Goal: Feedback & Contribution: Submit feedback/report problem

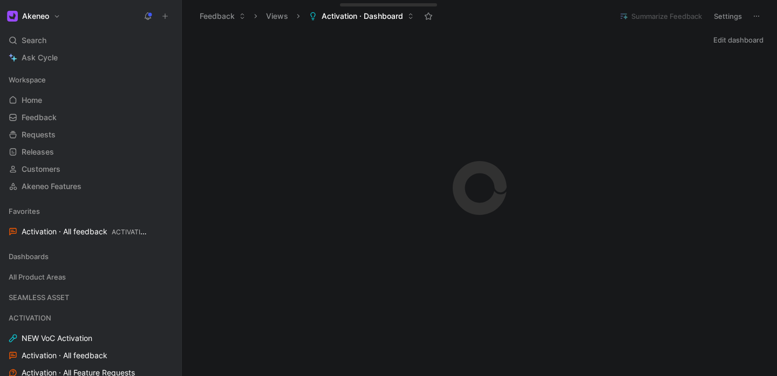
click at [168, 15] on icon at bounding box center [165, 16] width 8 height 8
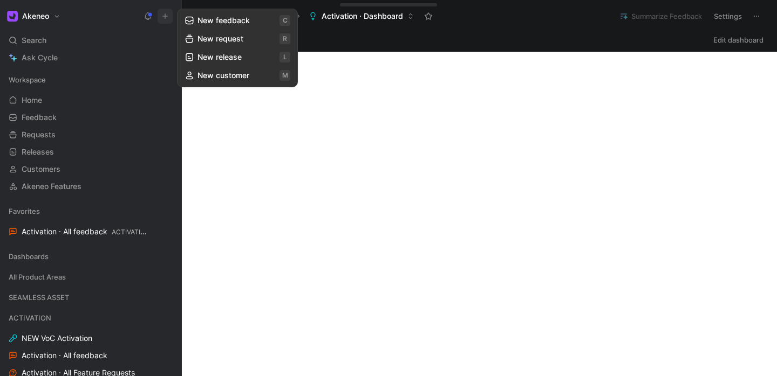
click at [224, 20] on button "New feedback c" at bounding box center [237, 20] width 115 height 18
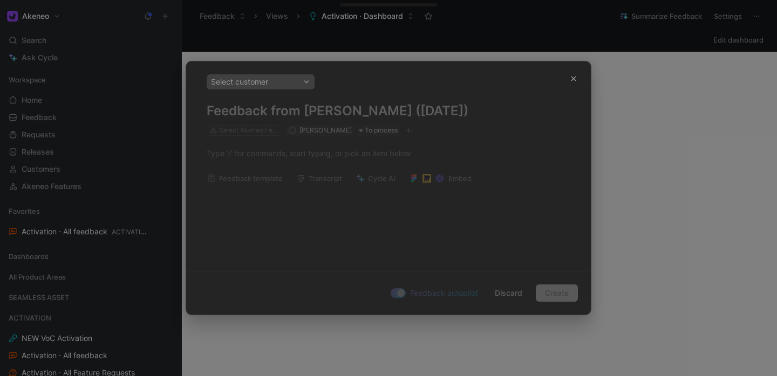
click at [285, 81] on div "Select customer" at bounding box center [260, 81] width 99 height 13
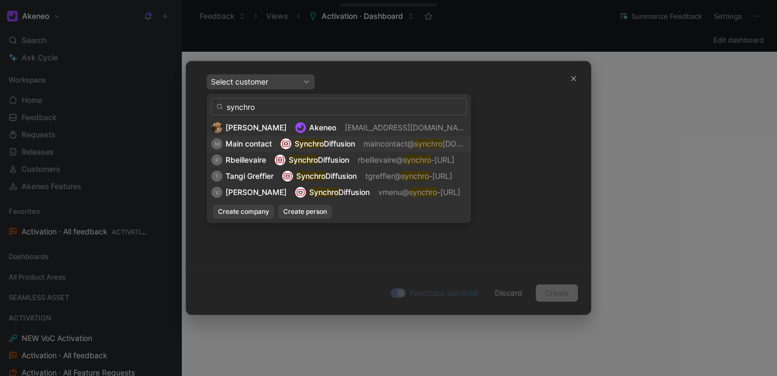
type input "synchro"
click at [238, 146] on span "Main contact" at bounding box center [248, 143] width 46 height 9
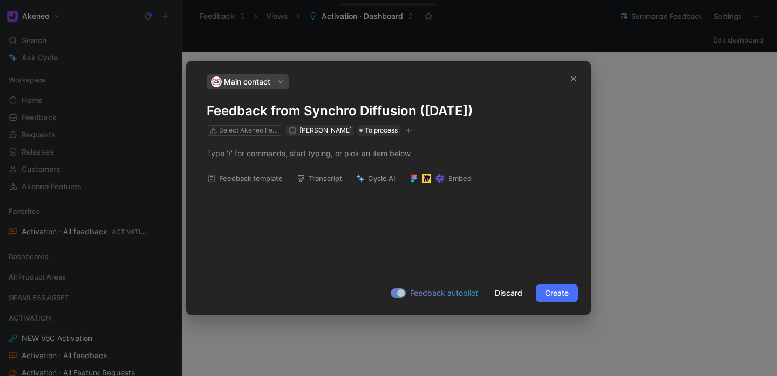
drag, startPoint x: 208, startPoint y: 109, endPoint x: 517, endPoint y: 112, distance: 309.0
click at [517, 112] on h1 "Feedback from Synchro Diffusion ([DATE])" at bounding box center [388, 110] width 363 height 17
click at [296, 145] on p at bounding box center [388, 154] width 404 height 18
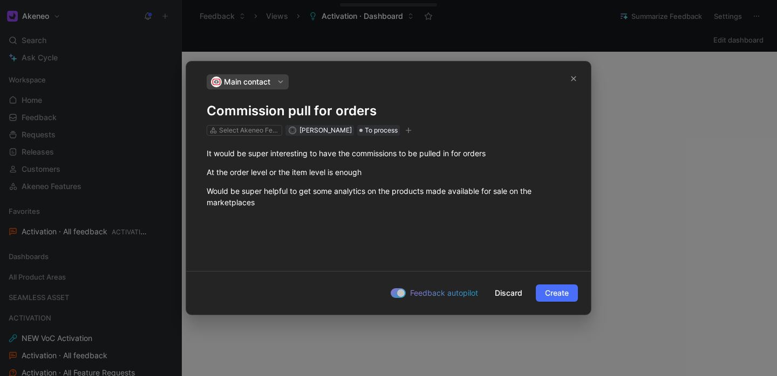
click at [249, 135] on div "Select Akeneo Features" at bounding box center [244, 130] width 75 height 11
click at [248, 130] on div "Select Akeneo Features" at bounding box center [249, 130] width 60 height 11
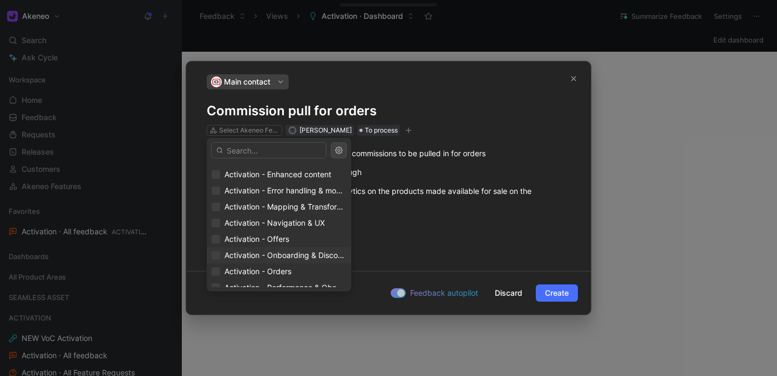
scroll to position [66, 0]
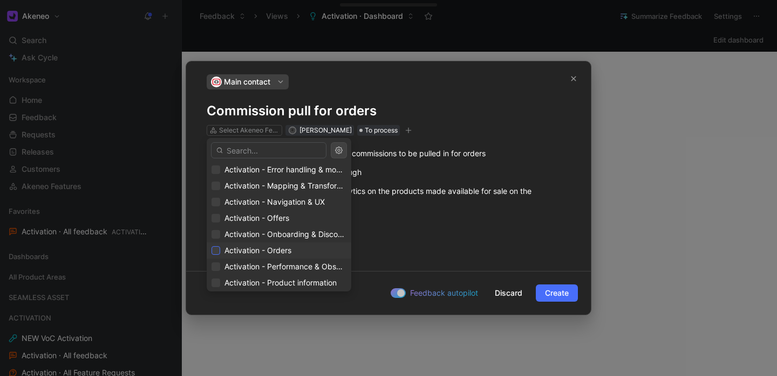
click at [214, 251] on icon at bounding box center [216, 251] width 5 height 4
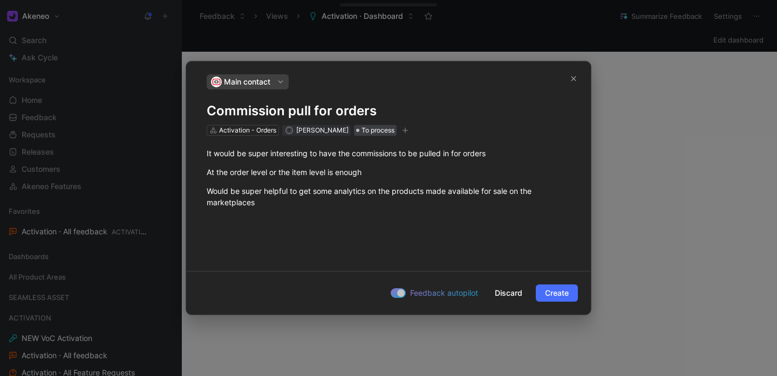
click at [361, 129] on span "To process" at bounding box center [377, 130] width 33 height 11
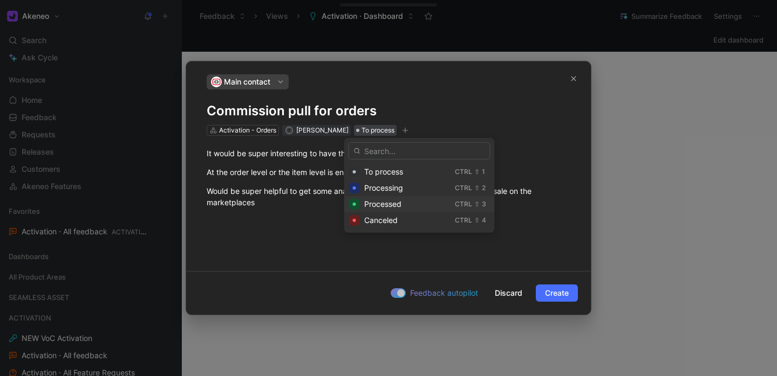
click at [372, 205] on span "Processed" at bounding box center [382, 204] width 37 height 9
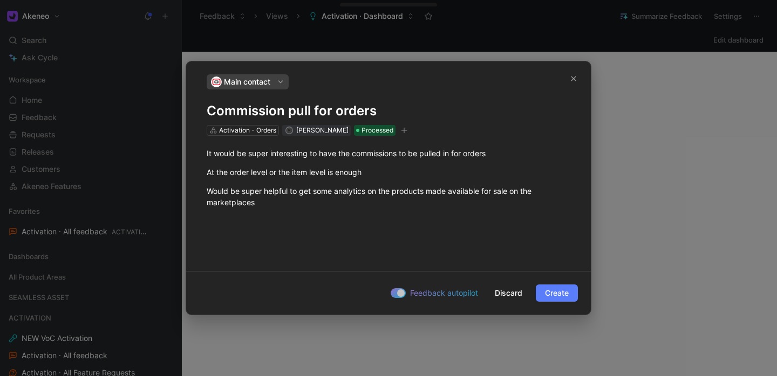
click at [561, 294] on span "Create" at bounding box center [557, 293] width 24 height 13
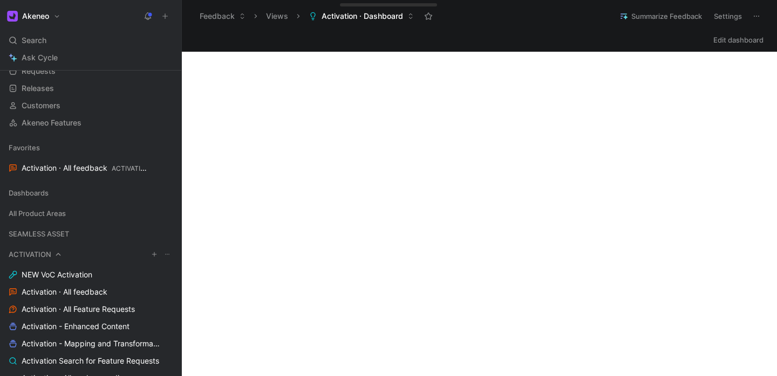
scroll to position [192, 0]
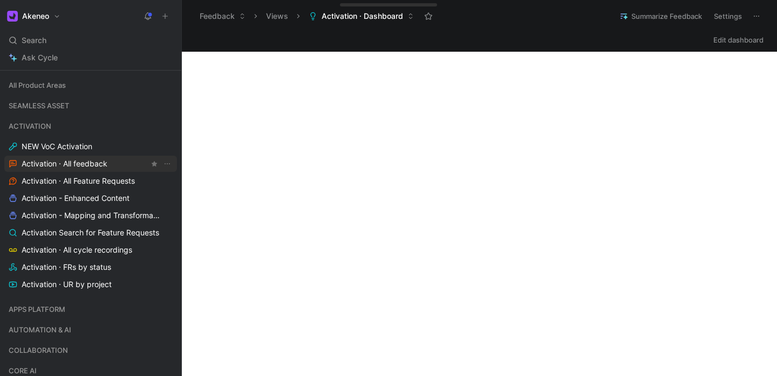
click at [89, 168] on span "Activation · All feedback" at bounding box center [65, 164] width 86 height 11
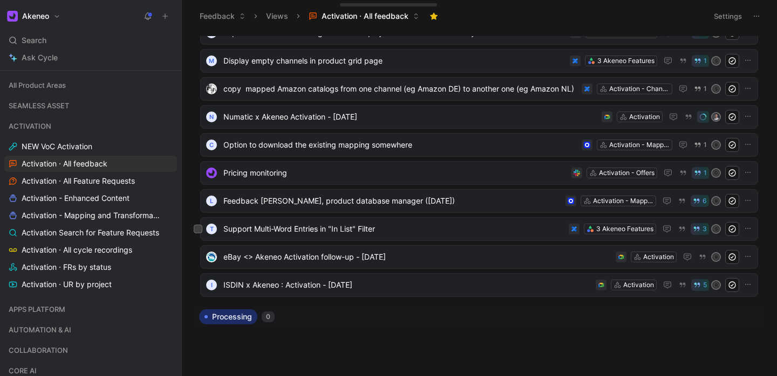
scroll to position [171, 0]
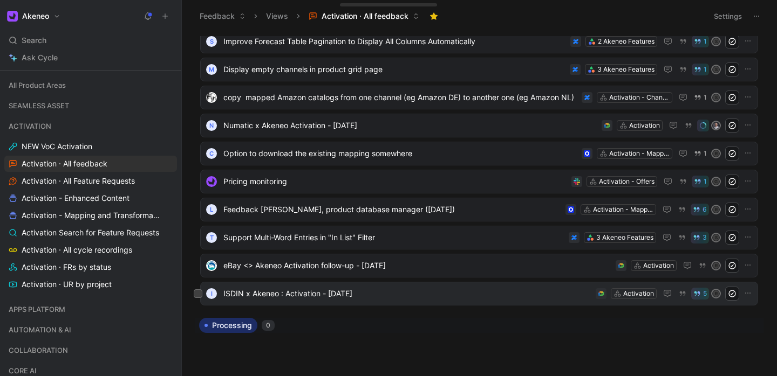
click at [386, 296] on span "ISDIN x Akeneo : Activation - [DATE]" at bounding box center [407, 293] width 368 height 13
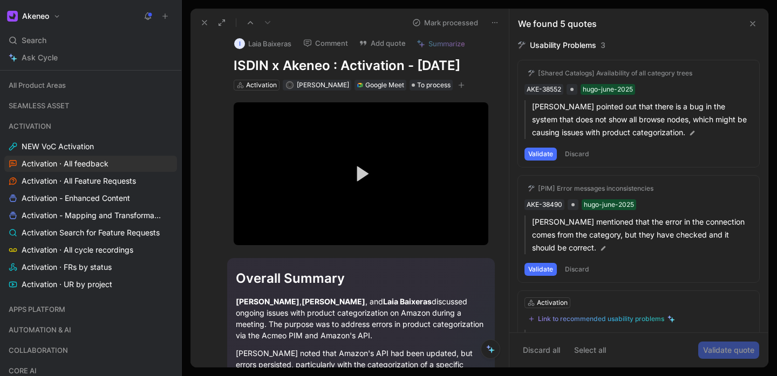
click at [751, 20] on icon at bounding box center [752, 23] width 9 height 9
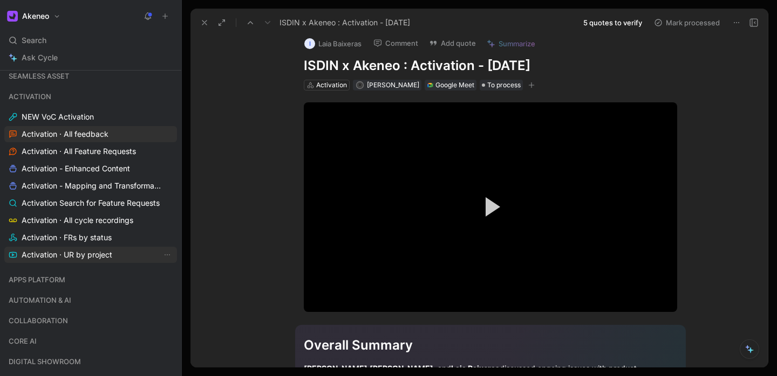
scroll to position [223, 0]
click at [103, 150] on span "Activation · All Feature Requests" at bounding box center [79, 150] width 114 height 11
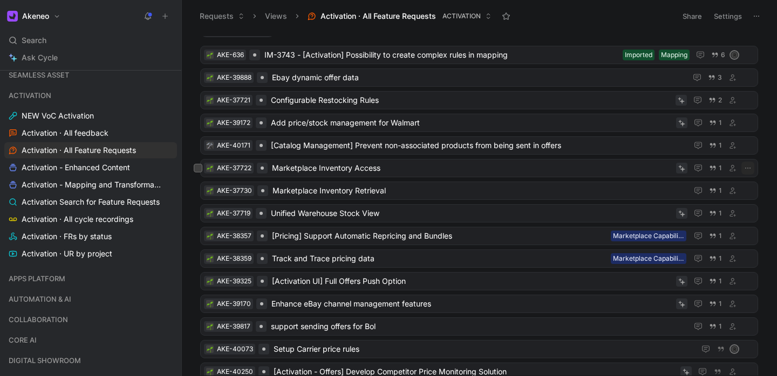
scroll to position [1644, 0]
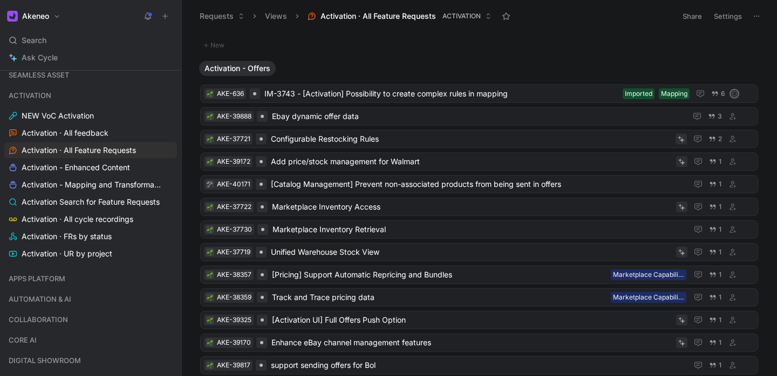
click at [150, 19] on icon at bounding box center [147, 16] width 9 height 9
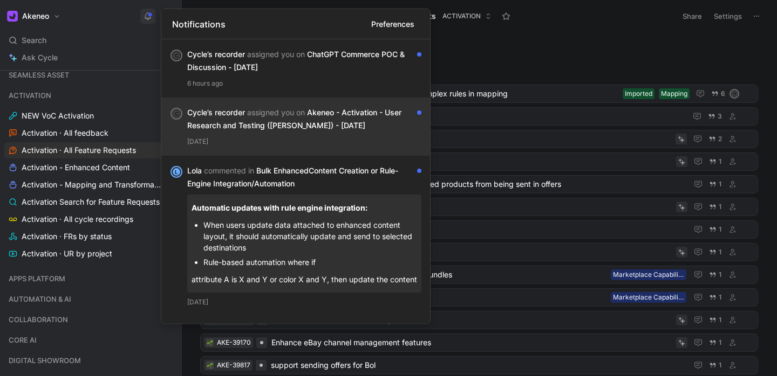
click at [251, 137] on div "[DATE]" at bounding box center [304, 141] width 234 height 11
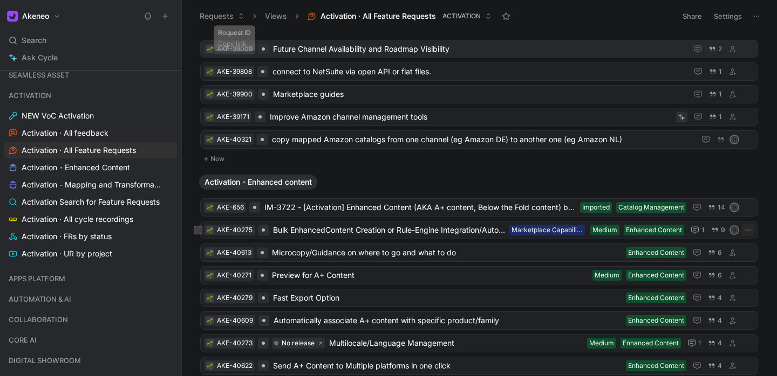
scroll to position [219, 0]
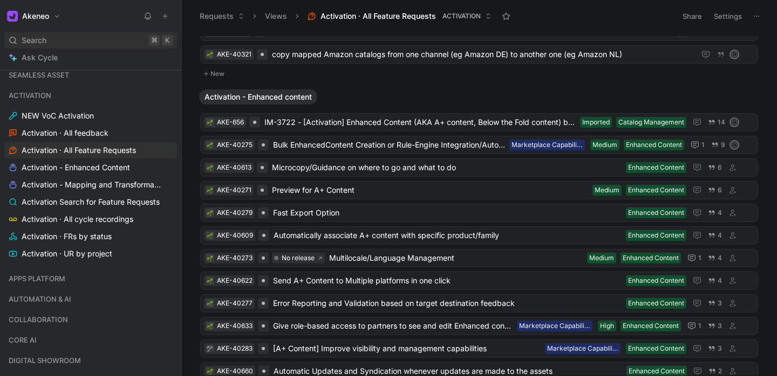
click at [48, 43] on div "Search ⌘ K" at bounding box center [90, 40] width 173 height 16
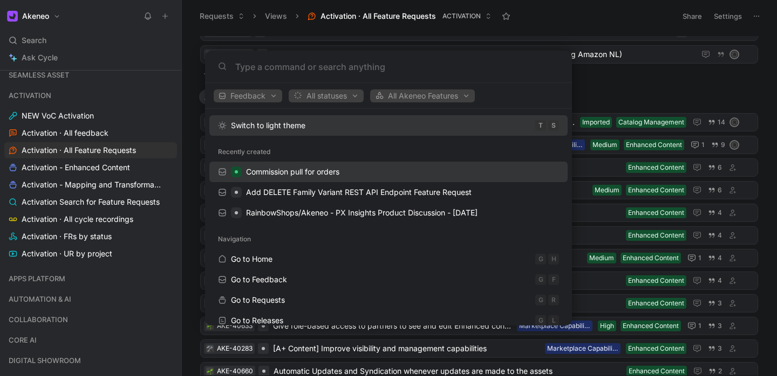
click at [300, 176] on span "Commission pull for orders" at bounding box center [292, 171] width 93 height 9
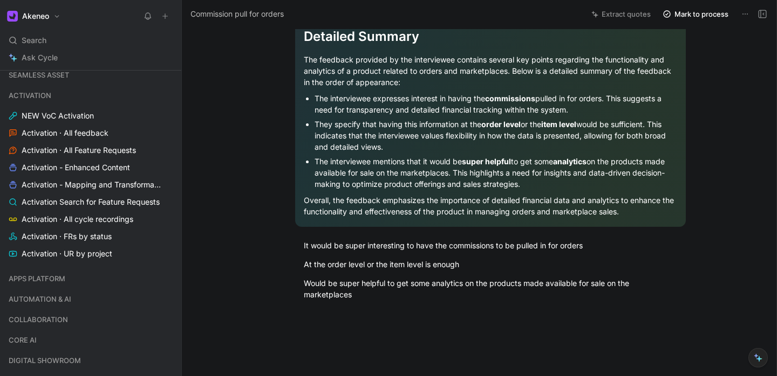
scroll to position [1013, 0]
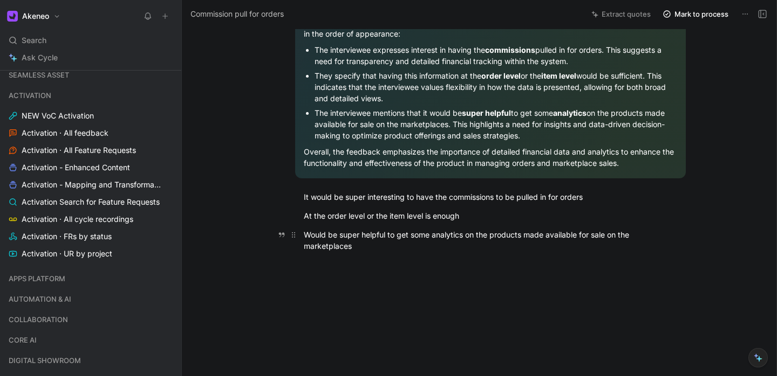
click at [410, 227] on p "Would be super helpful to get some analytics on the products made available for…" at bounding box center [490, 240] width 414 height 29
click at [382, 250] on div "Would be super helpful to get some analytics on the products made available for…" at bounding box center [490, 240] width 373 height 23
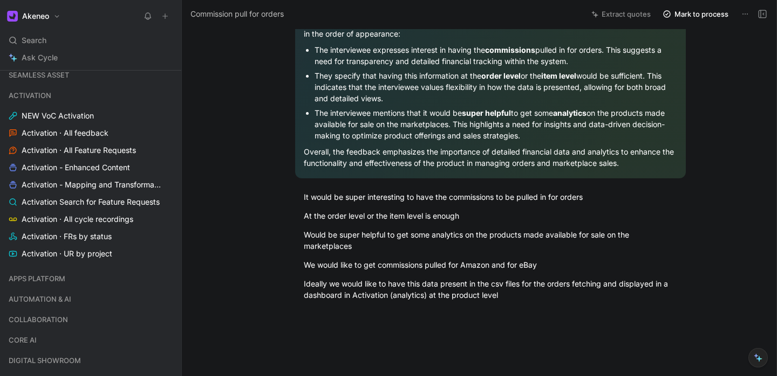
click at [167, 18] on icon at bounding box center [165, 16] width 8 height 8
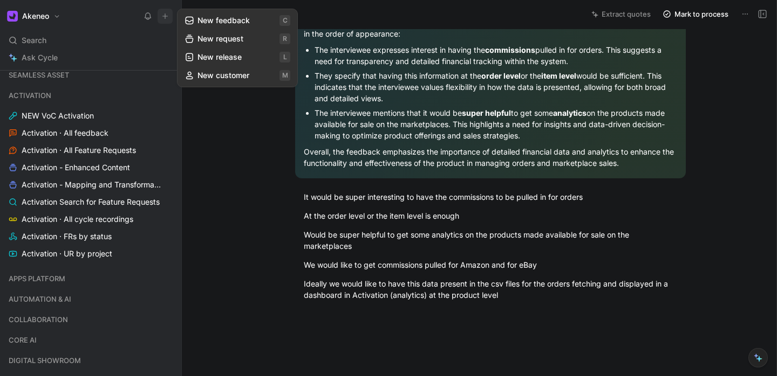
click at [239, 20] on button "New feedback c" at bounding box center [237, 20] width 115 height 18
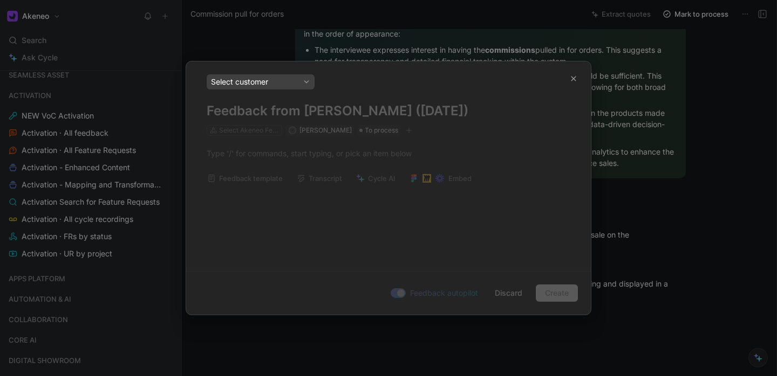
scroll to position [0, 0]
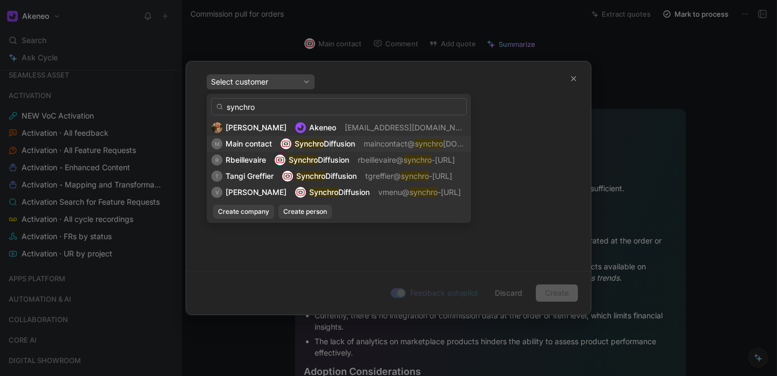
type input "synchro"
click at [259, 146] on span "Main contact" at bounding box center [248, 143] width 46 height 9
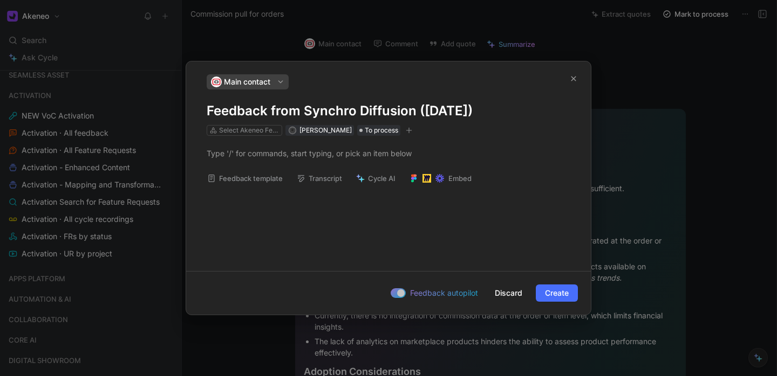
drag, startPoint x: 208, startPoint y: 112, endPoint x: 515, endPoint y: 115, distance: 307.4
click at [515, 115] on h1 "Feedback from Synchro Diffusion ([DATE])" at bounding box center [388, 110] width 363 height 17
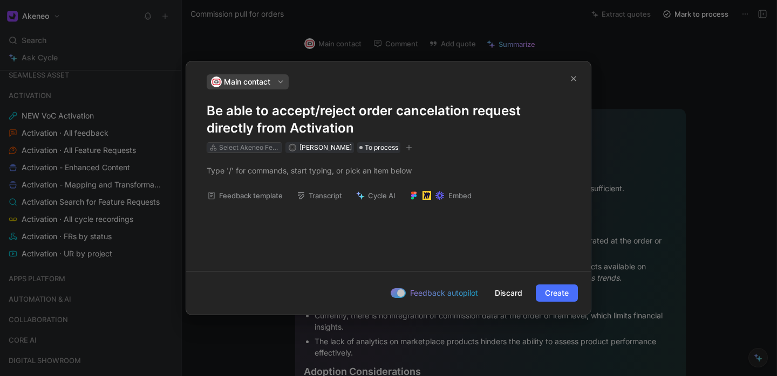
click at [248, 143] on div "Select Akeneo Features" at bounding box center [249, 147] width 60 height 11
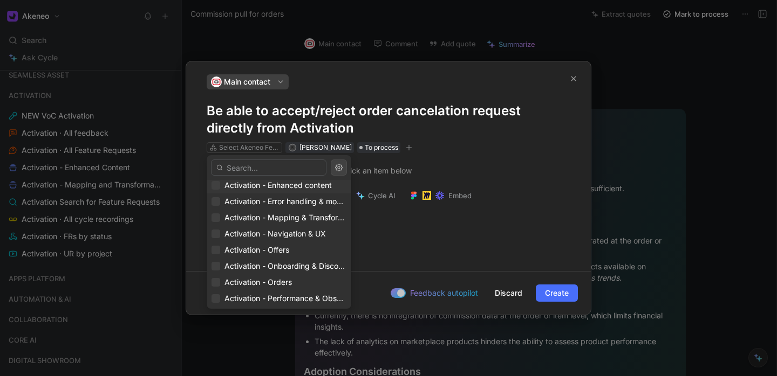
scroll to position [121, 0]
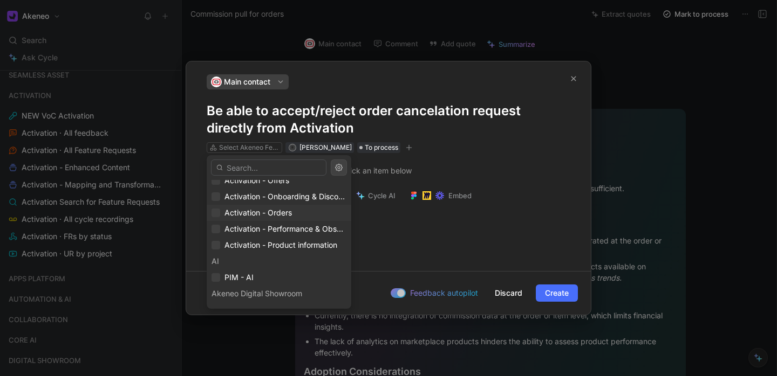
click at [246, 212] on span "Activation - Orders" at bounding box center [257, 212] width 67 height 9
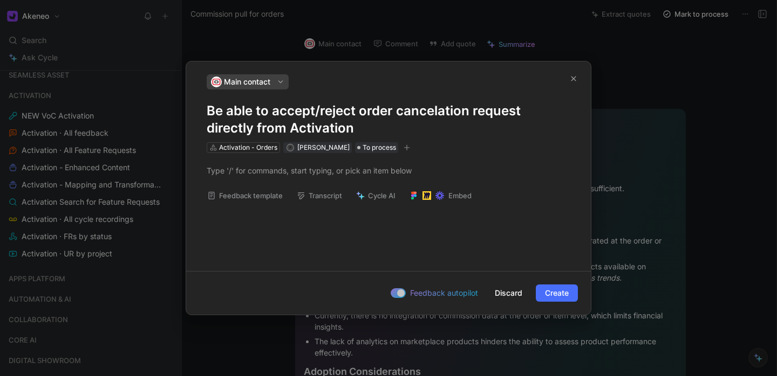
drag, startPoint x: 355, startPoint y: 127, endPoint x: 176, endPoint y: 111, distance: 179.7
click at [176, 111] on div "Main contact Be able to accept/reject order cancelation request directly from A…" at bounding box center [388, 188] width 777 height 376
copy h1 "Be able to accept/reject order cancelation request directly from Activation"
click at [242, 168] on div at bounding box center [388, 170] width 363 height 11
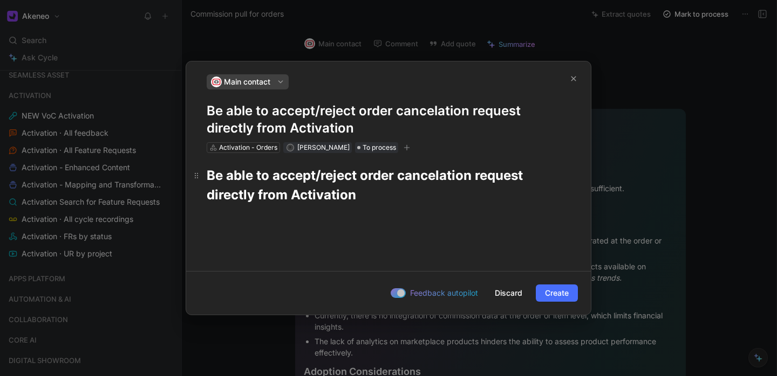
drag, startPoint x: 372, startPoint y: 199, endPoint x: 190, endPoint y: 168, distance: 184.9
click at [190, 168] on h1 "Be able to accept/reject order cancelation request directly from Activation" at bounding box center [388, 185] width 404 height 47
click at [243, 159] on icon "button" at bounding box center [247, 154] width 9 height 9
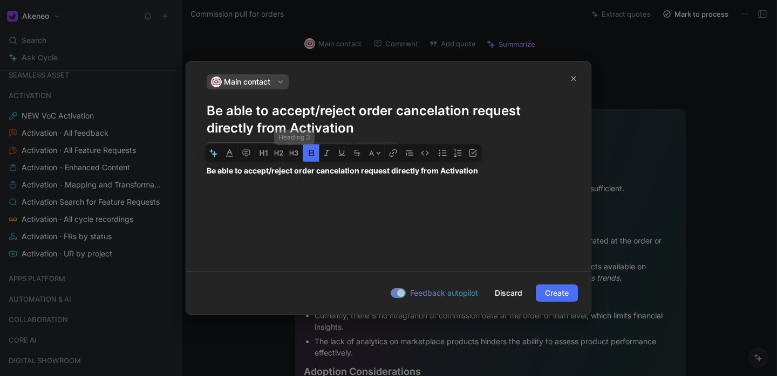
click at [307, 155] on icon "button" at bounding box center [311, 153] width 9 height 9
click at [305, 207] on div "A Be able to accept/reject order cancelation request directly from Activation" at bounding box center [388, 250] width 404 height 194
click at [444, 186] on div "Be able to accept/reject order cancelation request directly from Activation" at bounding box center [388, 170] width 404 height 35
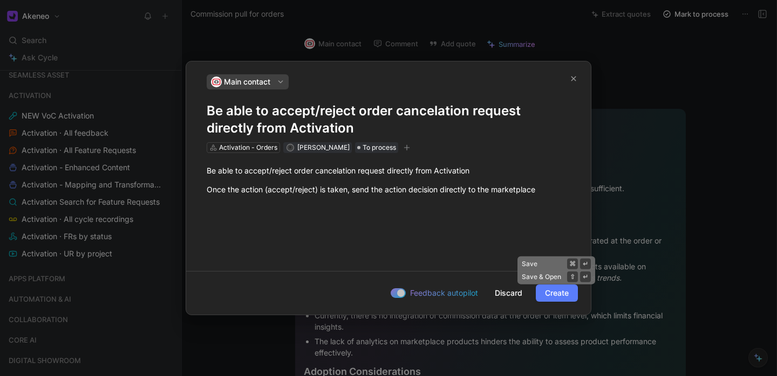
click at [555, 298] on span "Create" at bounding box center [557, 293] width 24 height 13
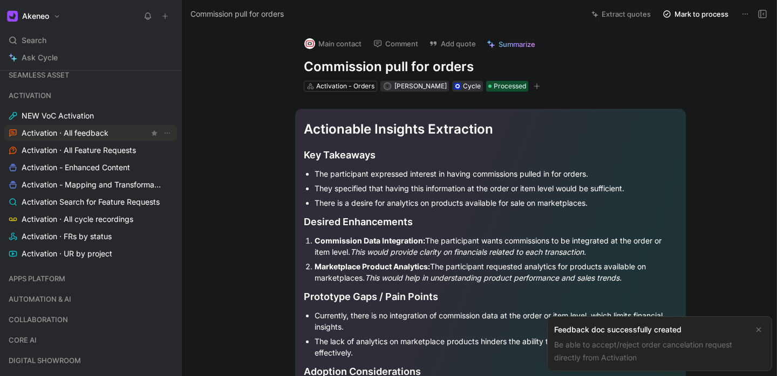
click at [83, 137] on span "Activation · All feedback" at bounding box center [65, 133] width 87 height 11
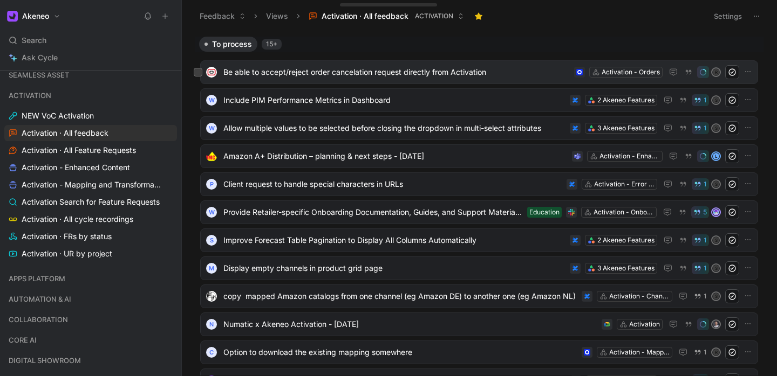
click at [410, 71] on span "Be able to accept/reject order cancelation request directly from Activation" at bounding box center [396, 72] width 346 height 13
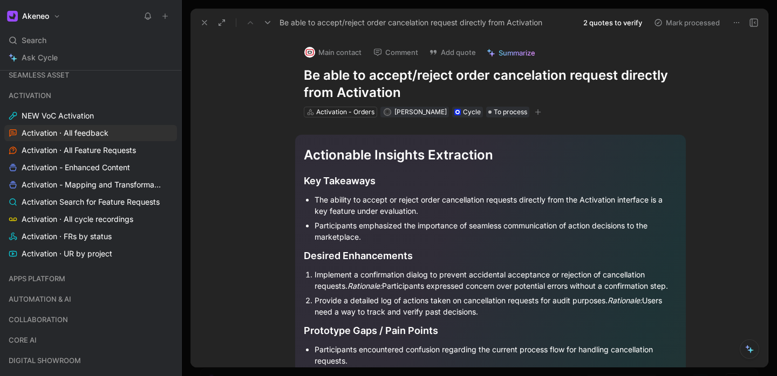
click at [608, 23] on button "2 quotes to verify" at bounding box center [612, 22] width 68 height 15
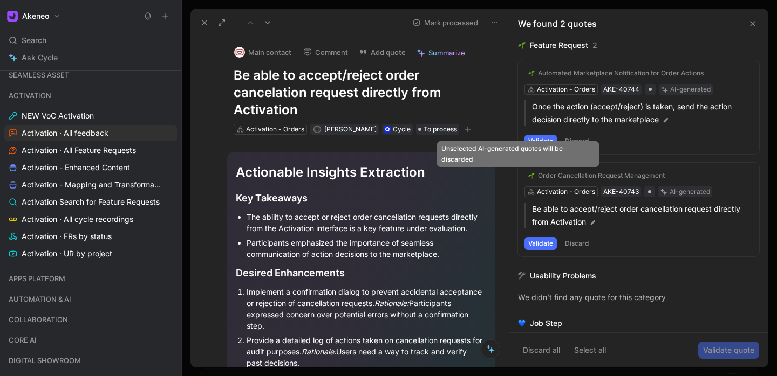
click at [518, 178] on icon at bounding box center [517, 176] width 6 height 6
click at [513, 171] on input "checkbox" at bounding box center [513, 171] width 0 height 0
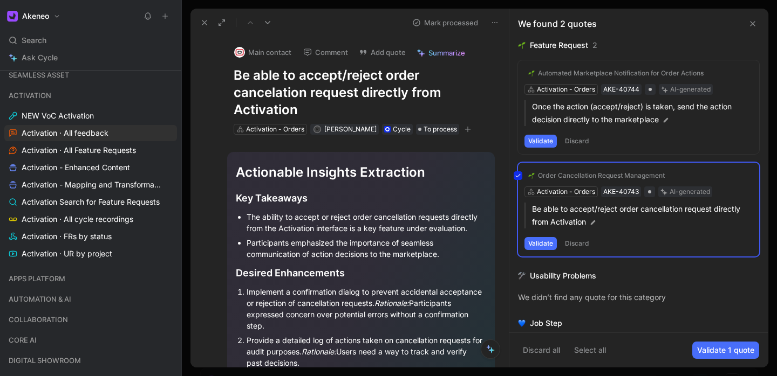
click at [516, 73] on icon at bounding box center [517, 73] width 6 height 6
click at [513, 69] on input "checkbox" at bounding box center [513, 69] width 0 height 0
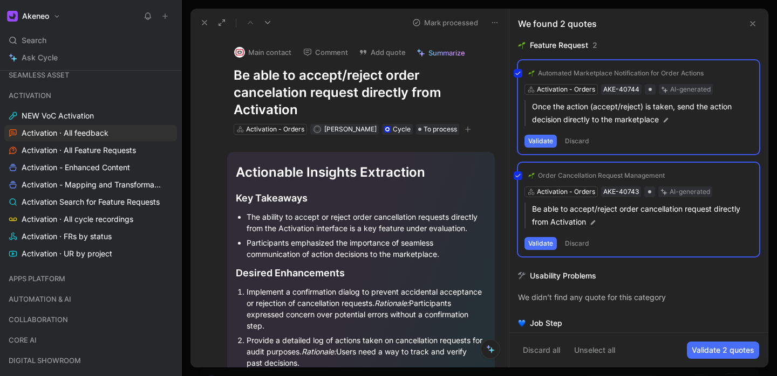
click at [709, 352] on button "Validate 2 quotes" at bounding box center [722, 350] width 72 height 17
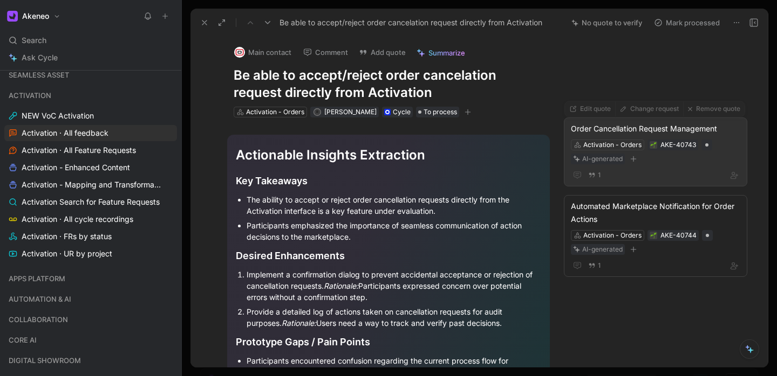
click at [635, 126] on div "Order Cancellation Request Management" at bounding box center [655, 128] width 169 height 13
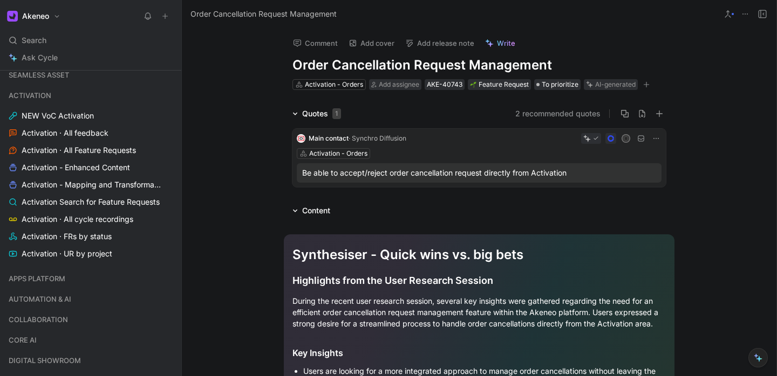
click at [295, 173] on icon at bounding box center [297, 173] width 4 height 4
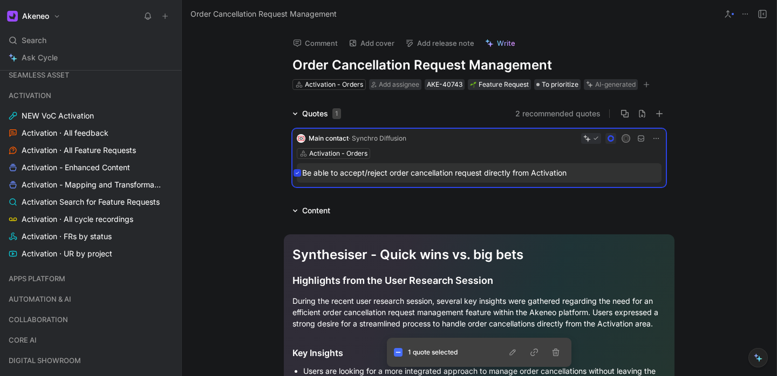
click at [442, 155] on div "Activation - Orders" at bounding box center [479, 153] width 365 height 11
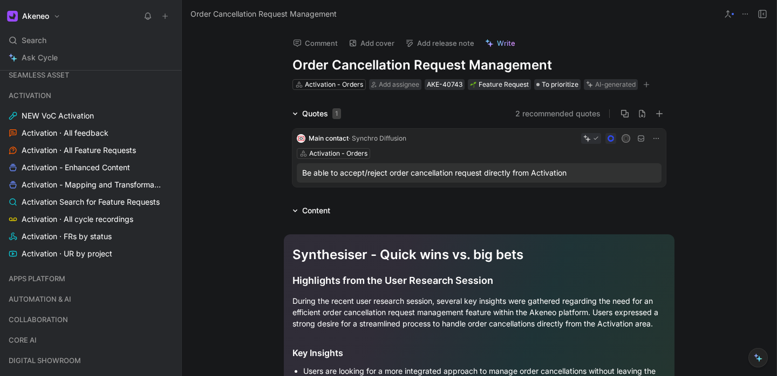
click at [442, 155] on div "Activation - Orders" at bounding box center [479, 153] width 365 height 11
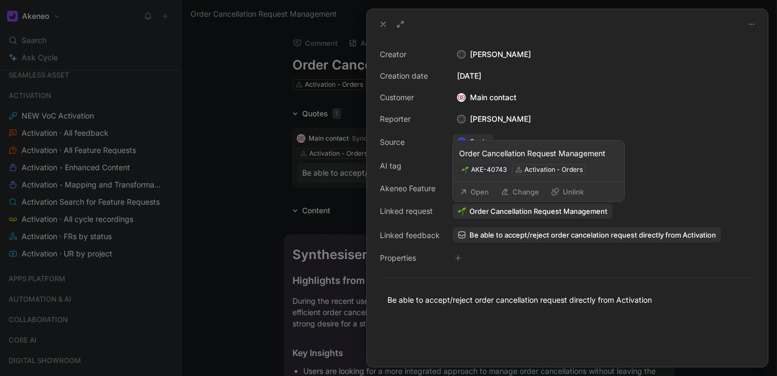
click at [488, 211] on span "Order Cancellation Request Management" at bounding box center [538, 212] width 138 height 10
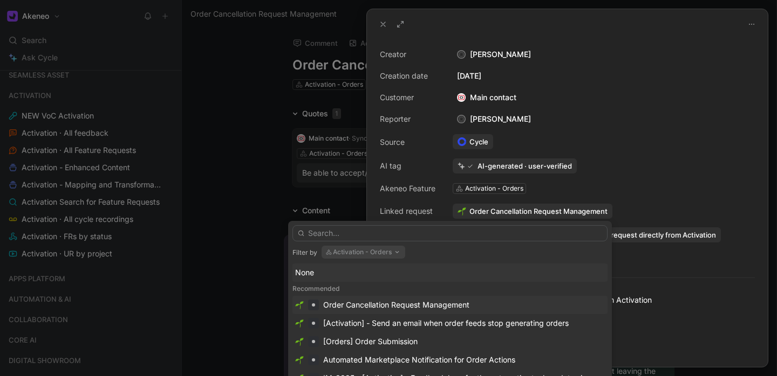
click at [389, 306] on div "Order Cancellation Request Management" at bounding box center [396, 305] width 146 height 13
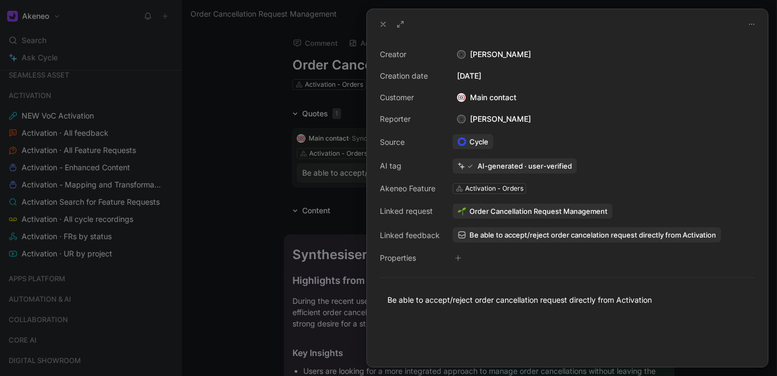
click at [381, 23] on use at bounding box center [383, 24] width 4 height 4
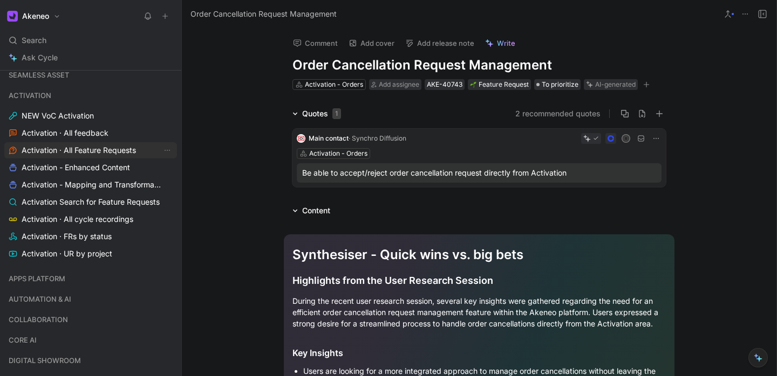
click at [65, 153] on span "Activation · All Feature Requests" at bounding box center [79, 150] width 114 height 11
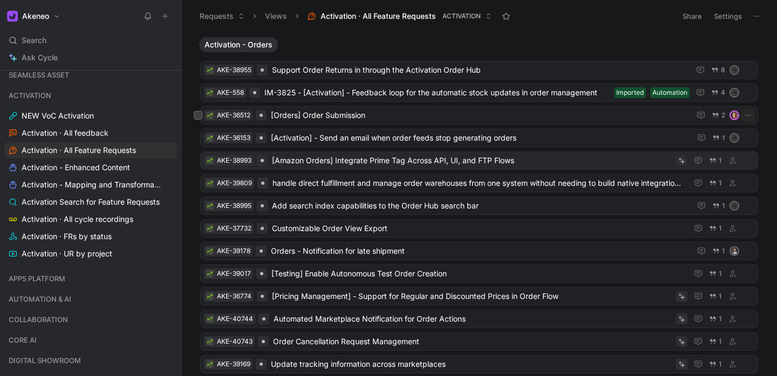
scroll to position [2434, 0]
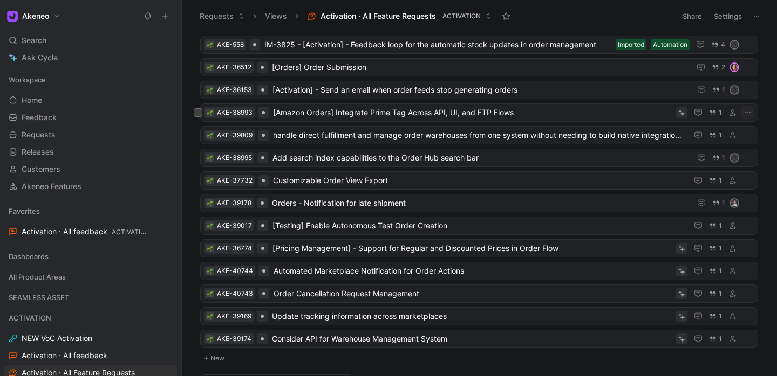
scroll to position [2474, 0]
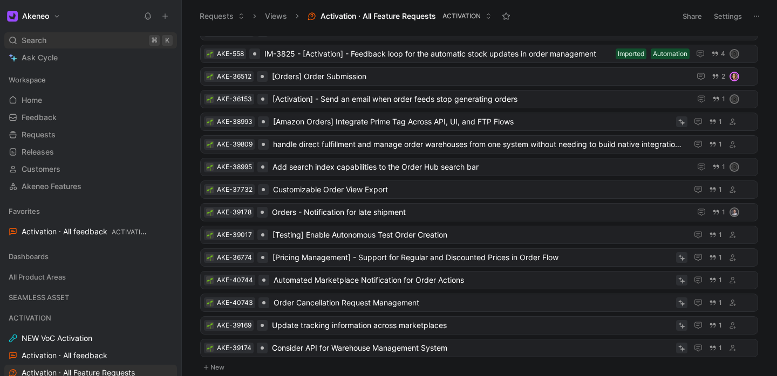
click at [52, 46] on div "Search ⌘ K" at bounding box center [90, 40] width 173 height 16
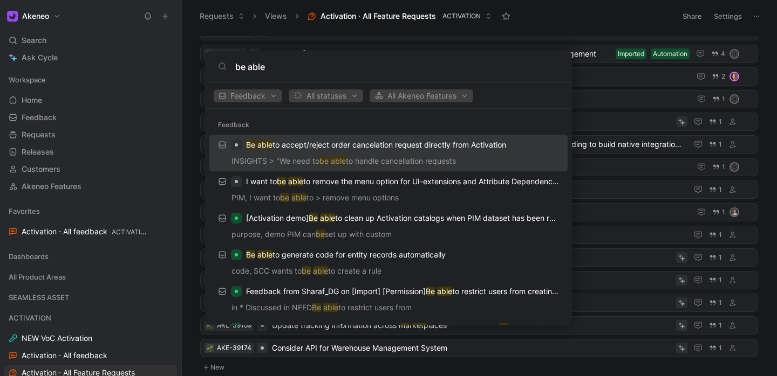
type input "be able"
click at [291, 147] on p "Be able to accept/reject order cancelation request directly from Activation" at bounding box center [376, 145] width 260 height 13
